Goal: Information Seeking & Learning: Find specific fact

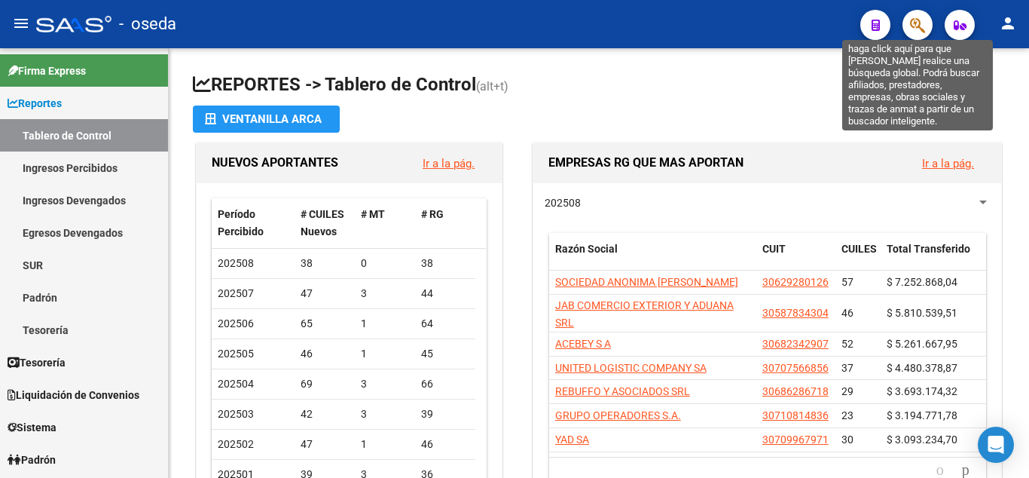
click at [916, 29] on icon "button" at bounding box center [917, 25] width 15 height 17
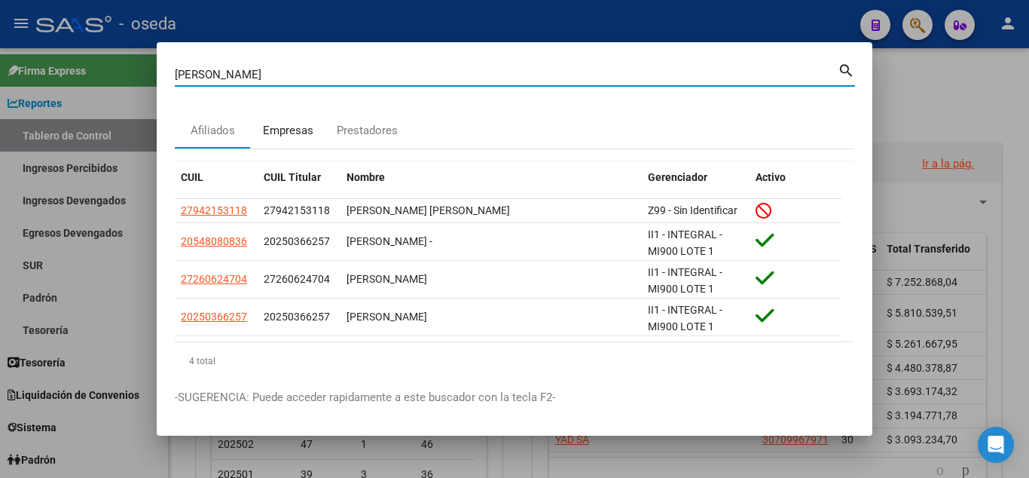
click at [298, 127] on div "Empresas" at bounding box center [288, 130] width 50 height 17
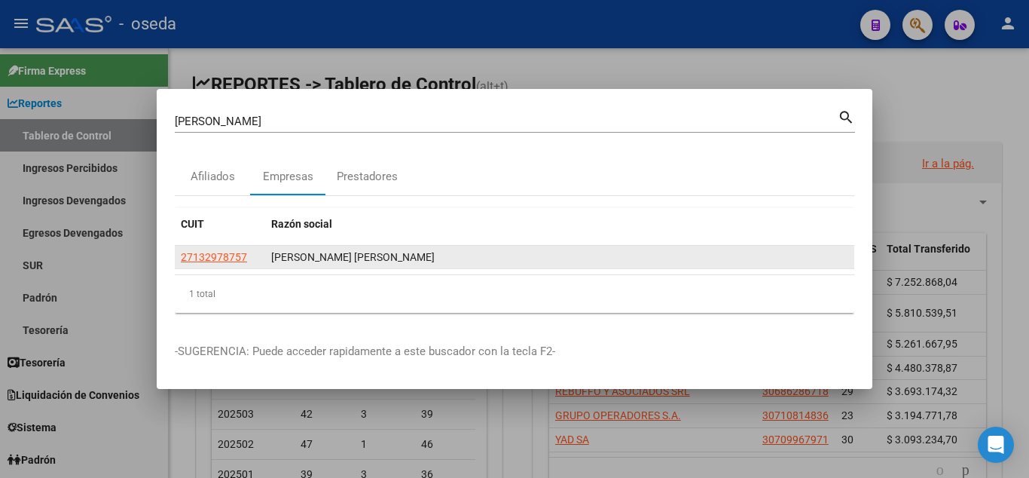
click at [217, 262] on span "27132978757" at bounding box center [214, 257] width 66 height 12
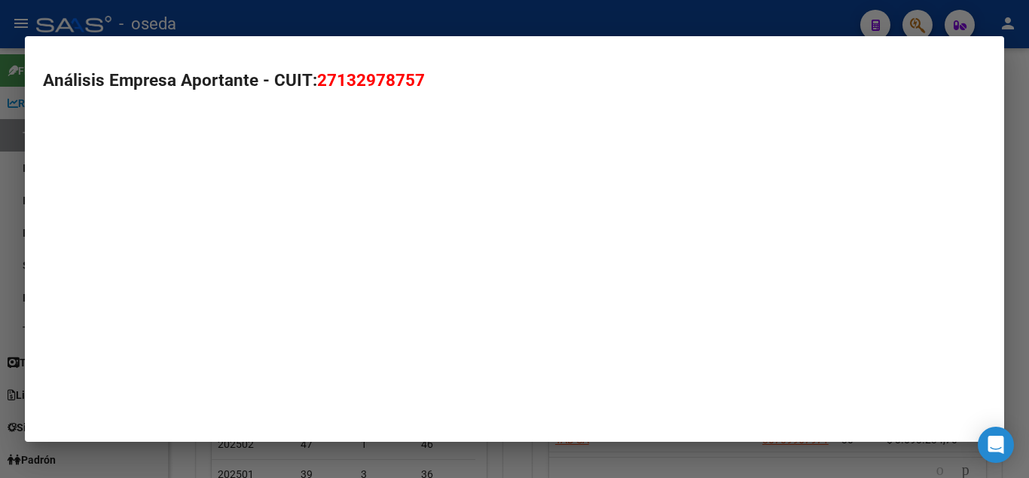
click at [218, 257] on mat-dialog-container "Análisis Empresa Aportante - CUIT: 27132978757" at bounding box center [514, 239] width 979 height 406
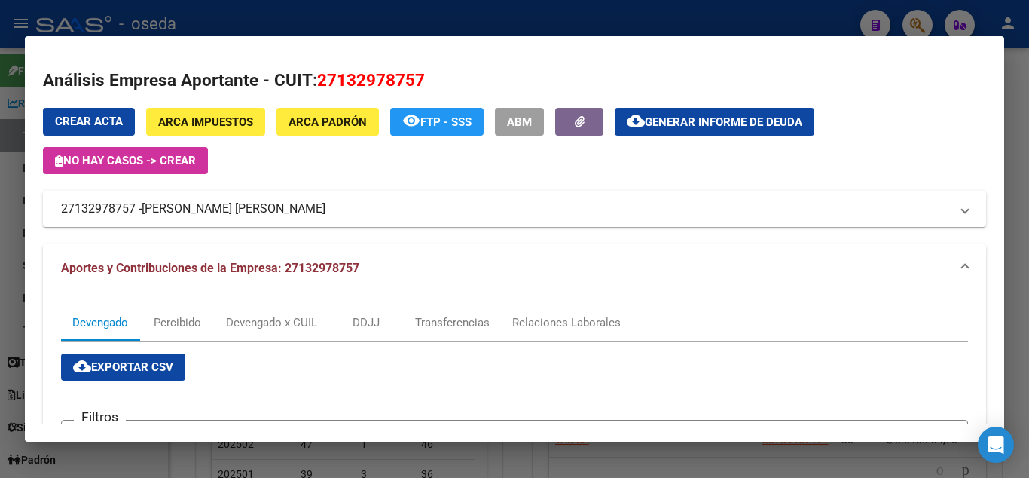
click at [314, 122] on span "ARCA Padrón" at bounding box center [328, 122] width 78 height 14
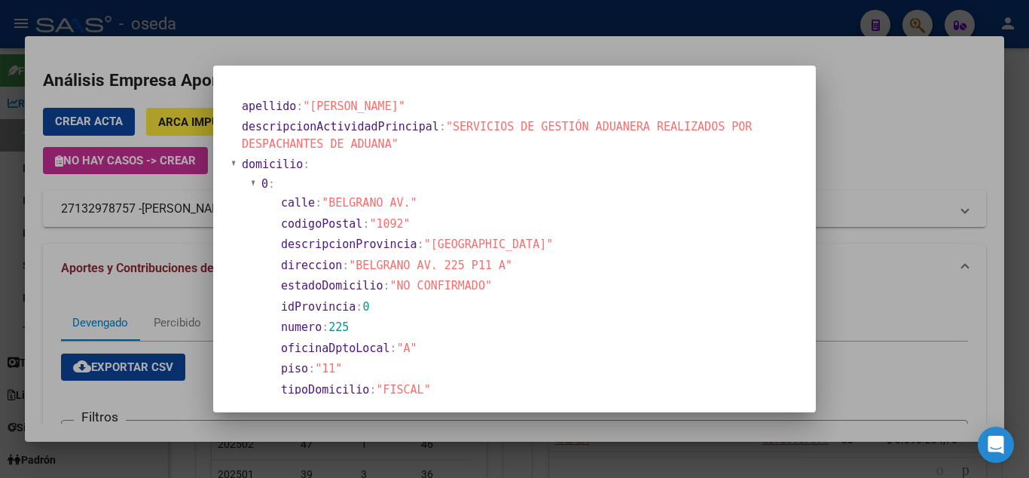
click at [72, 198] on div at bounding box center [514, 239] width 1029 height 478
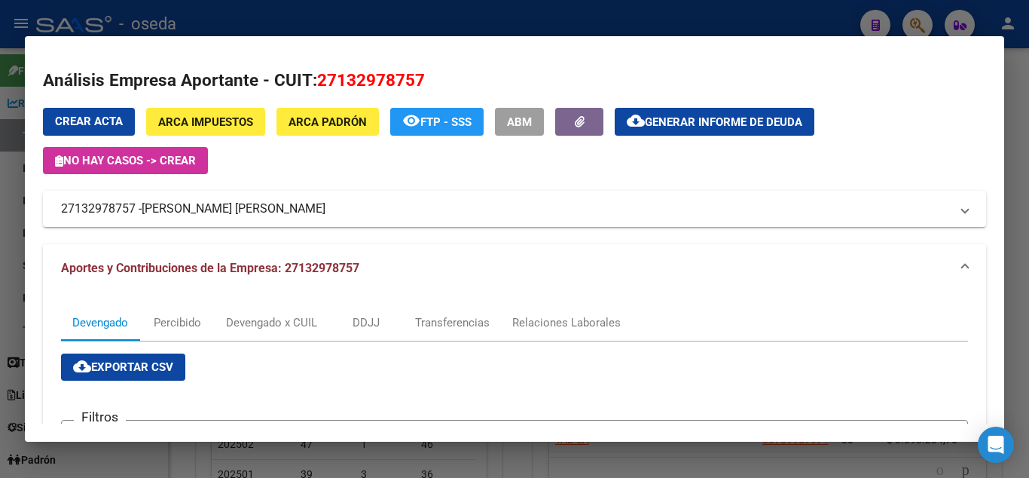
click at [754, 2] on div at bounding box center [514, 239] width 1029 height 478
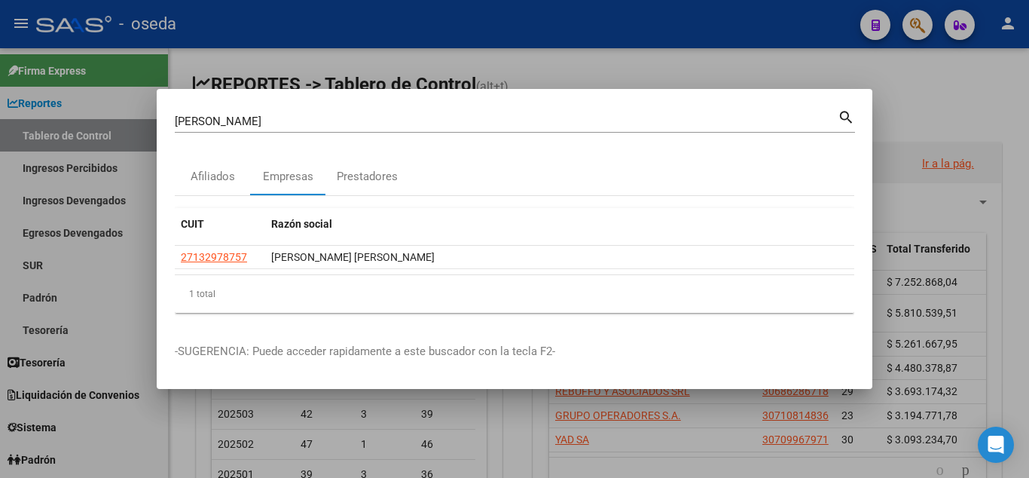
click at [248, 128] on div "[PERSON_NAME] (apellido, dni, cuil, [PERSON_NAME], cuit, obra social)" at bounding box center [506, 121] width 663 height 23
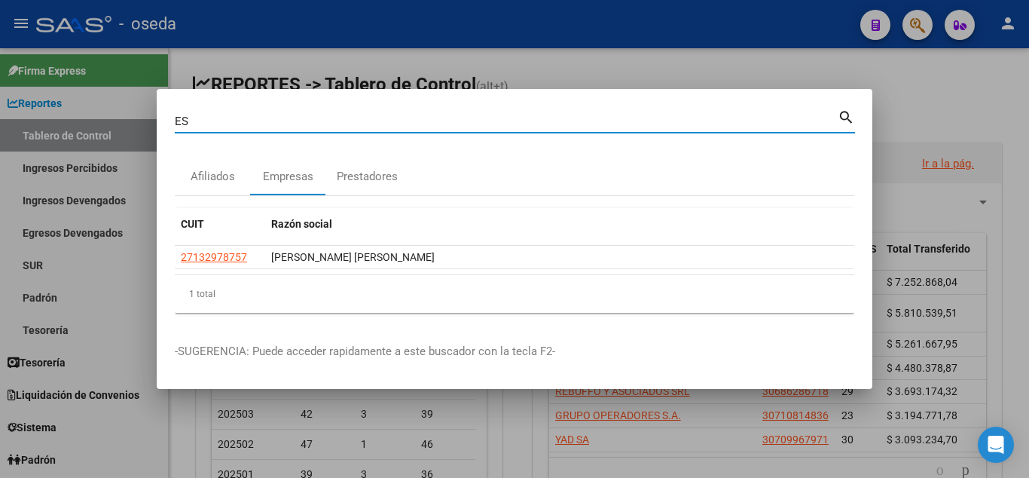
type input "E"
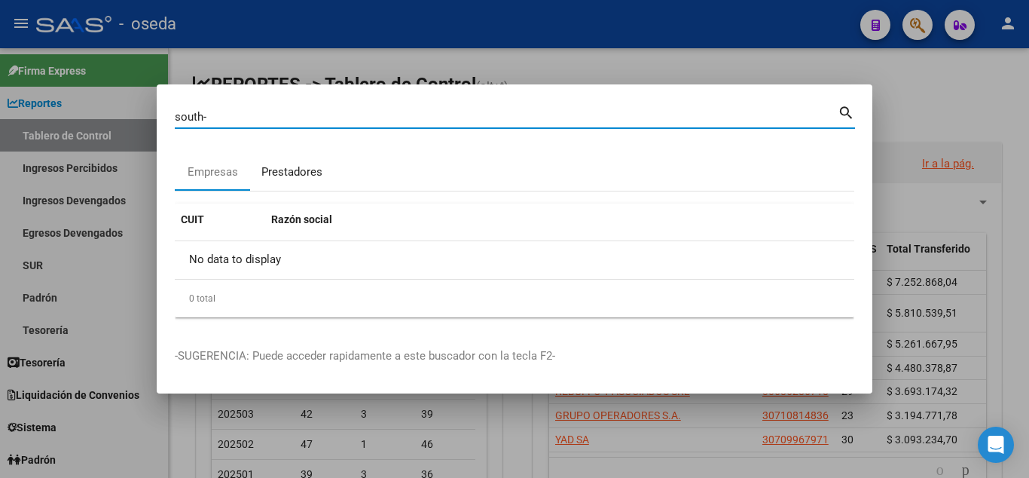
click at [303, 172] on div "Prestadores" at bounding box center [291, 171] width 61 height 17
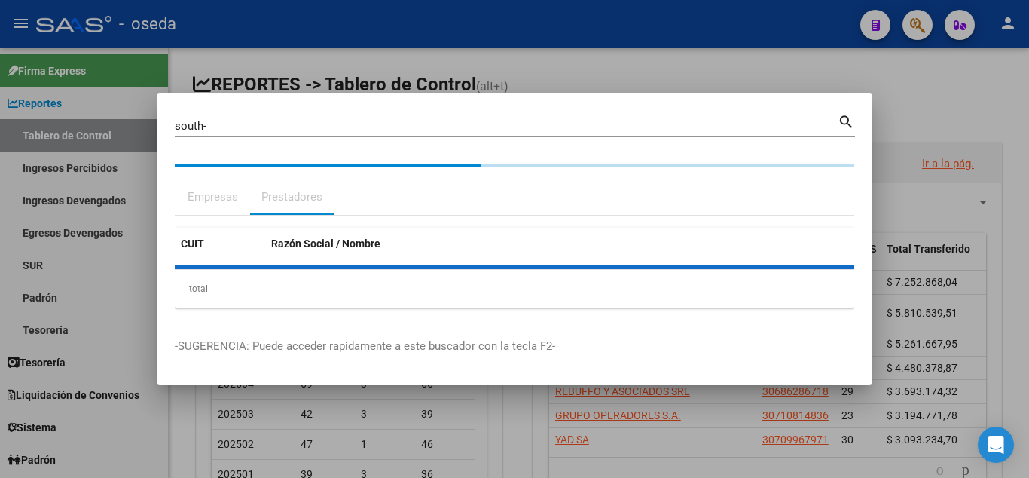
drag, startPoint x: 234, startPoint y: 170, endPoint x: 194, endPoint y: 174, distance: 39.4
click at [234, 188] on div "Empresas" at bounding box center [213, 196] width 50 height 17
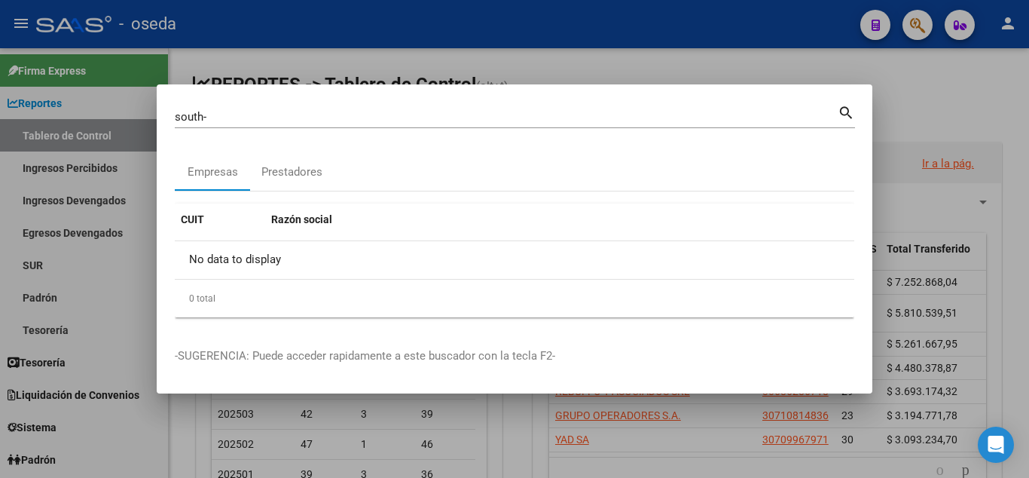
click at [224, 118] on input "south-" at bounding box center [506, 117] width 663 height 14
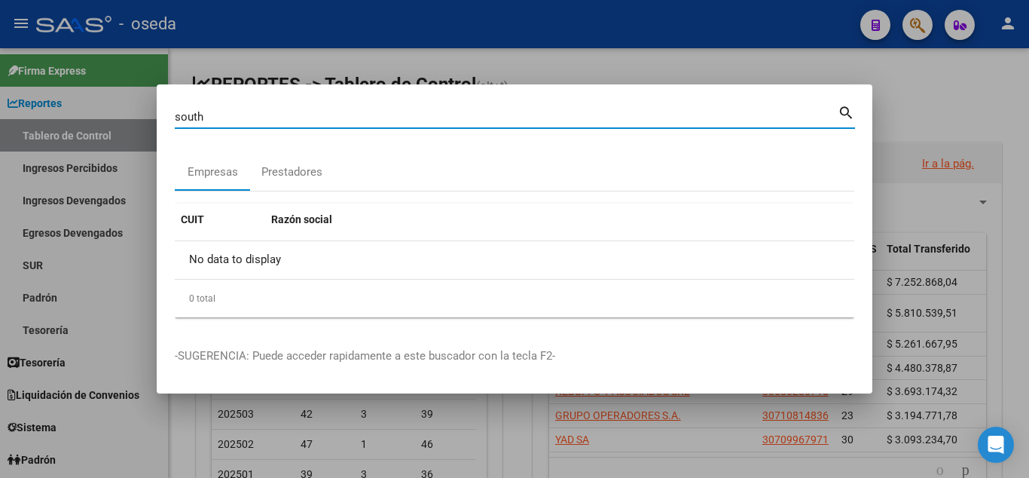
type input "south"
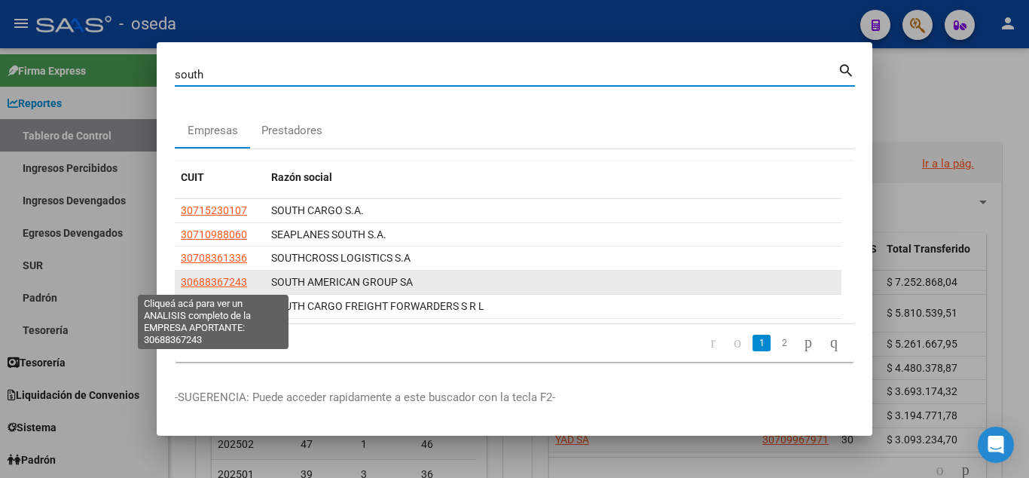
click at [233, 284] on span "30688367243" at bounding box center [214, 282] width 66 height 12
type textarea "30688367243"
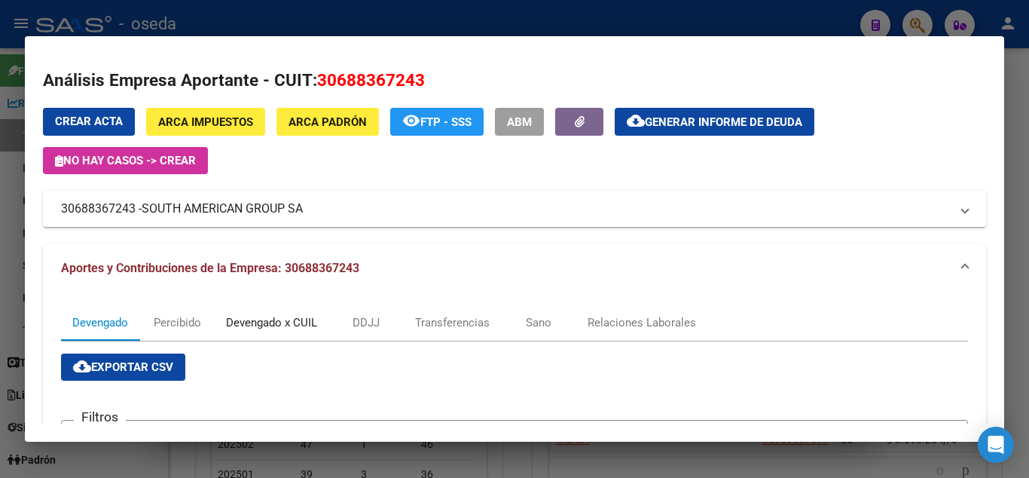
click at [270, 321] on div "Devengado x CUIL" at bounding box center [271, 322] width 91 height 17
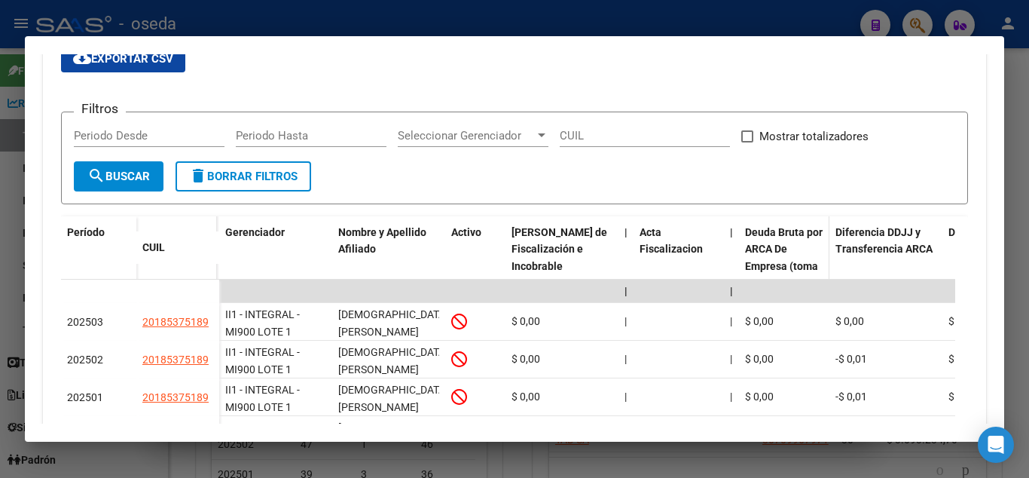
scroll to position [244, 0]
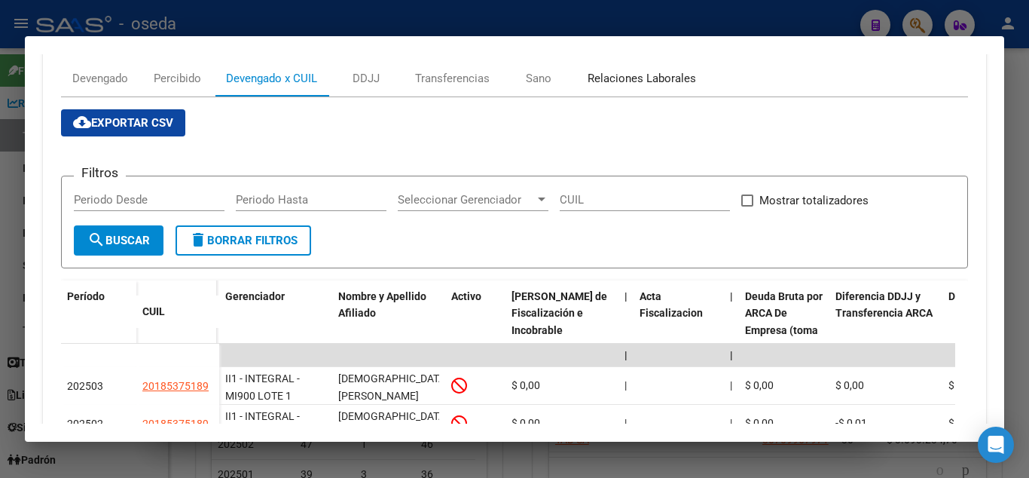
click at [639, 81] on div "Relaciones Laborales" at bounding box center [642, 78] width 108 height 17
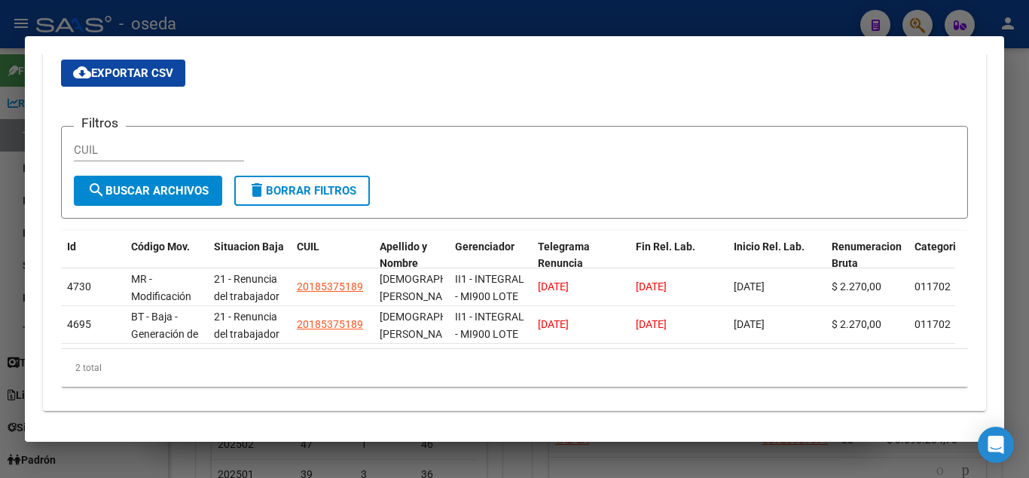
scroll to position [310, 0]
